Goal: Task Accomplishment & Management: Manage account settings

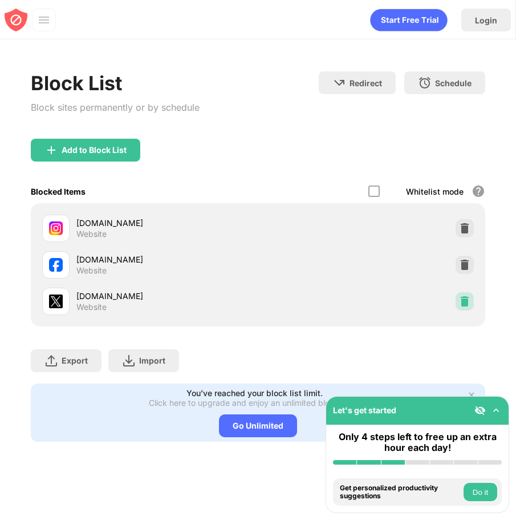
click at [463, 300] on img at bounding box center [464, 300] width 11 height 11
click at [458, 298] on div at bounding box center [465, 301] width 18 height 18
click at [466, 304] on img at bounding box center [464, 300] width 11 height 11
